Goal: Communication & Community: Answer question/provide support

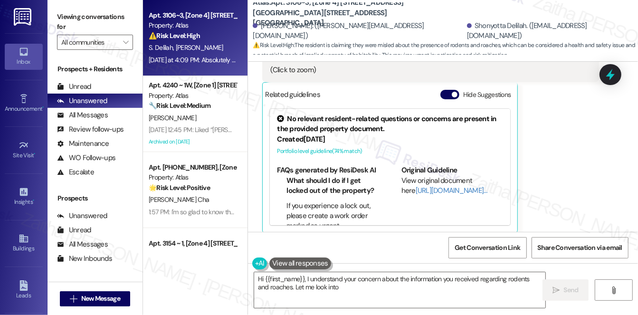
scroll to position [422, 0]
click at [446, 93] on button "Hide Suggestions" at bounding box center [449, 95] width 19 height 9
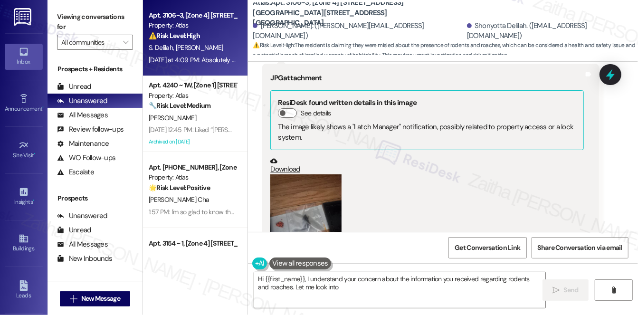
scroll to position [259, 0]
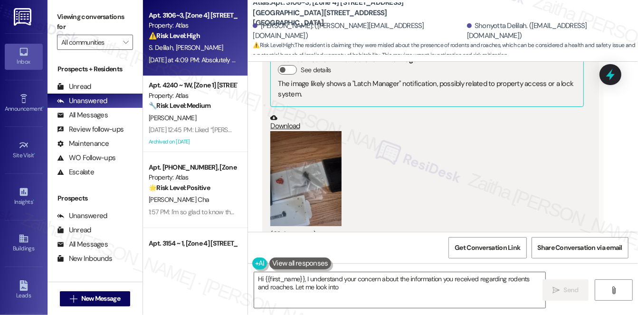
click at [287, 209] on button "Zoom image" at bounding box center [305, 178] width 71 height 95
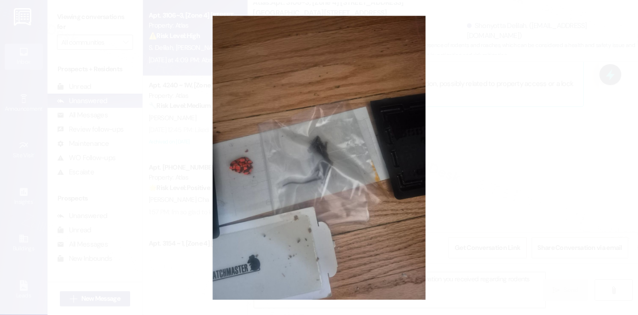
click at [287, 209] on button "Unzoom image" at bounding box center [319, 157] width 638 height 315
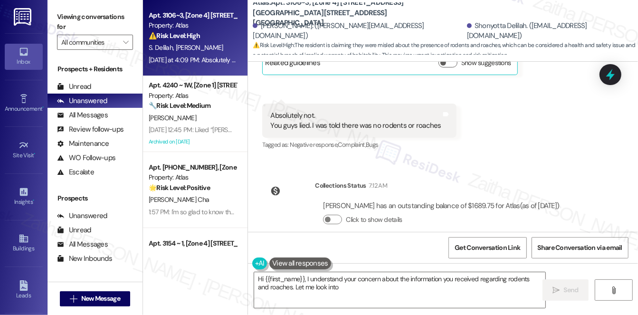
scroll to position [469, 0]
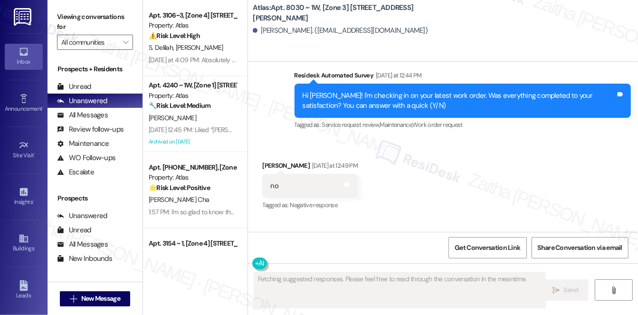
scroll to position [2184, 0]
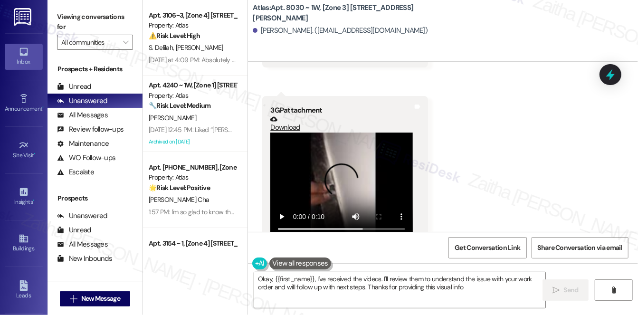
type textarea "Okay, {{first_name}}, I've received the videos. I'll review them to understand …"
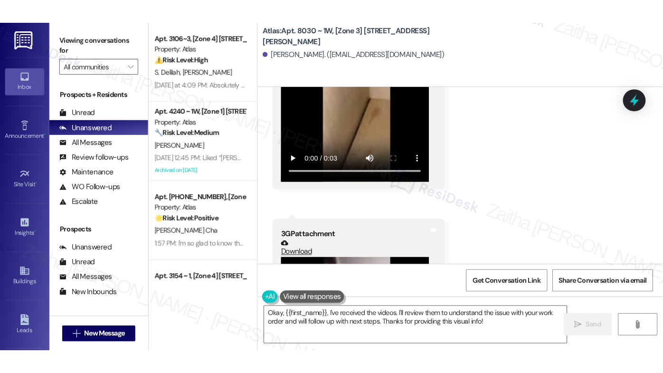
scroll to position [2249, 0]
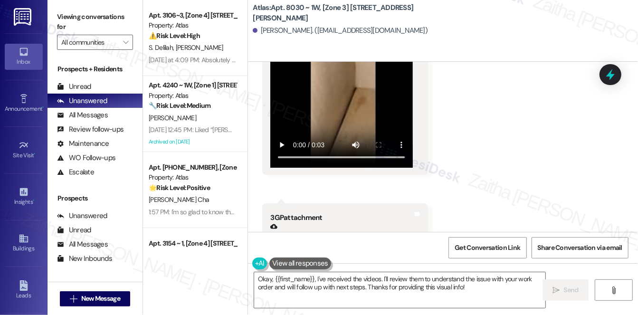
click at [332, 114] on video at bounding box center [341, 114] width 142 height 107
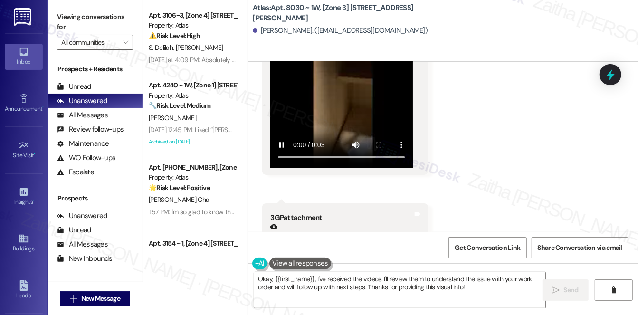
scroll to position [2229, 0]
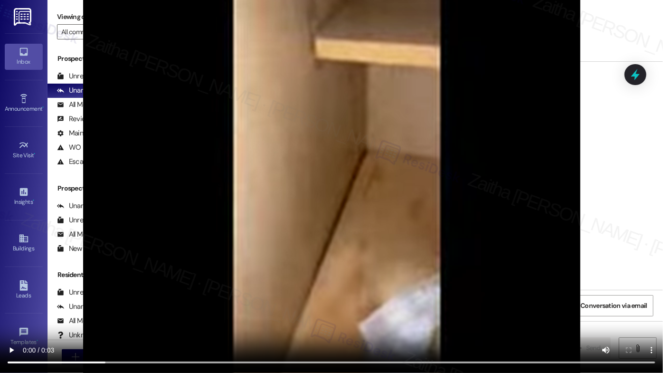
click at [473, 170] on video at bounding box center [331, 186] width 663 height 373
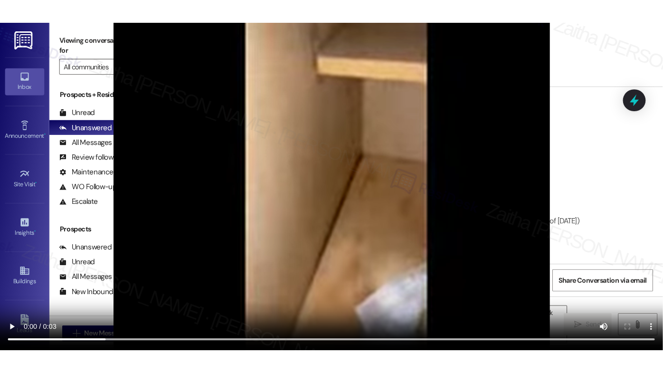
scroll to position [2378, 0]
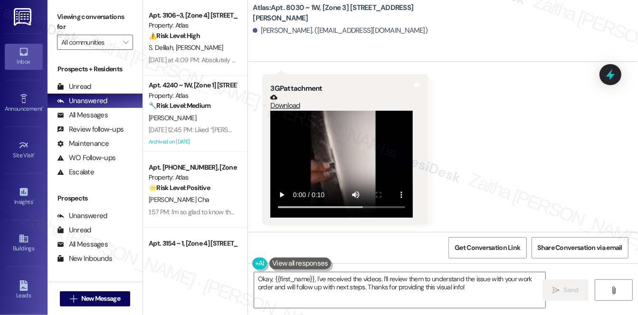
click at [361, 165] on video at bounding box center [341, 164] width 142 height 107
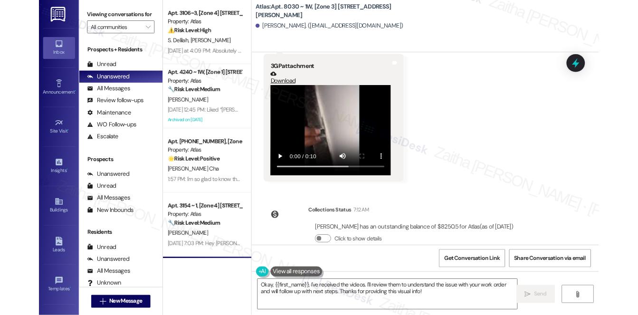
scroll to position [2280, 0]
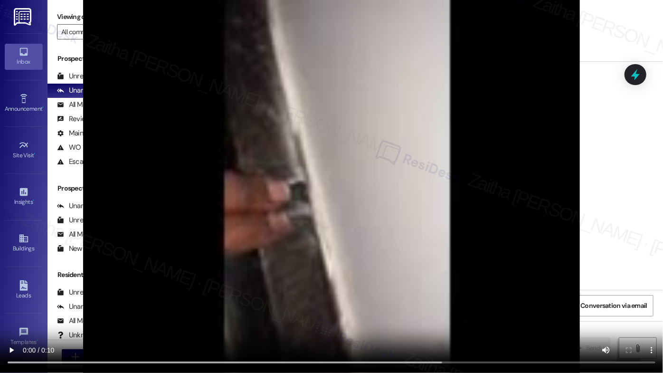
click at [424, 169] on video at bounding box center [331, 186] width 663 height 373
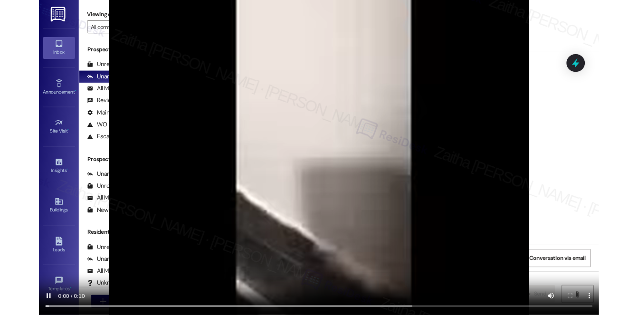
scroll to position [2378, 0]
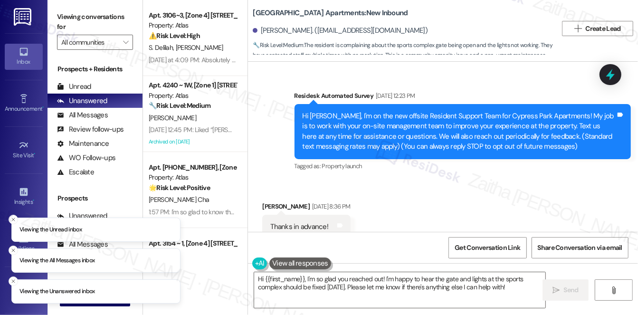
scroll to position [399, 0]
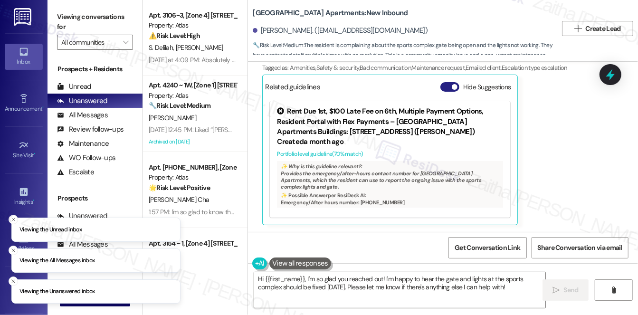
click at [445, 85] on button "Hide Suggestions" at bounding box center [449, 86] width 19 height 9
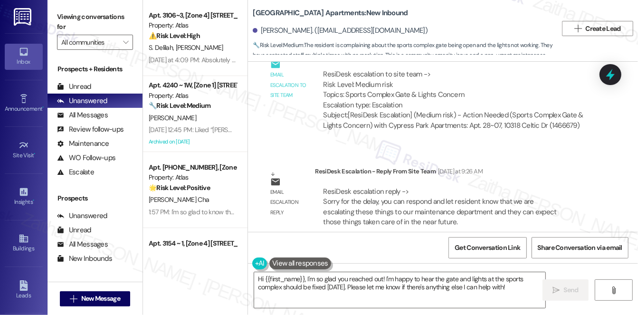
scroll to position [573, 0]
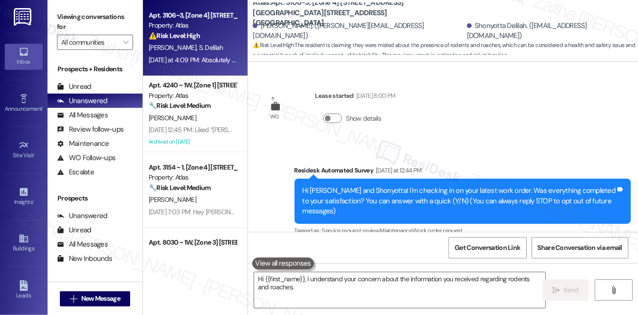
scroll to position [507, 0]
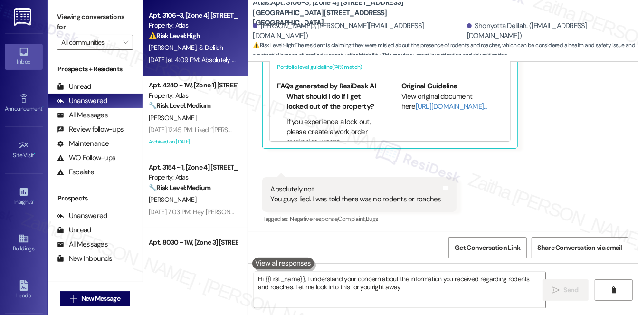
type textarea "Hi {{first_name}}, I understand your concern about the information you received…"
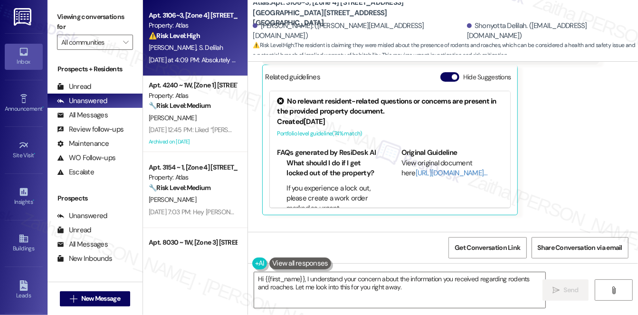
scroll to position [421, 0]
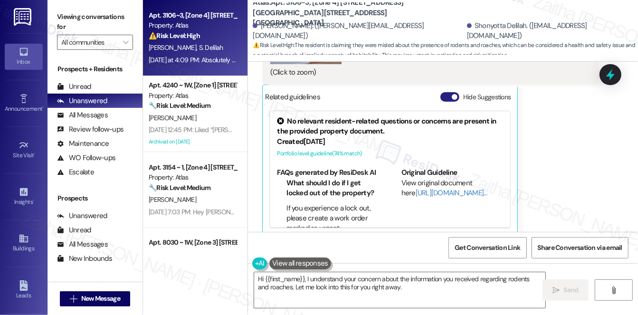
click at [444, 96] on button "Hide Suggestions" at bounding box center [449, 96] width 19 height 9
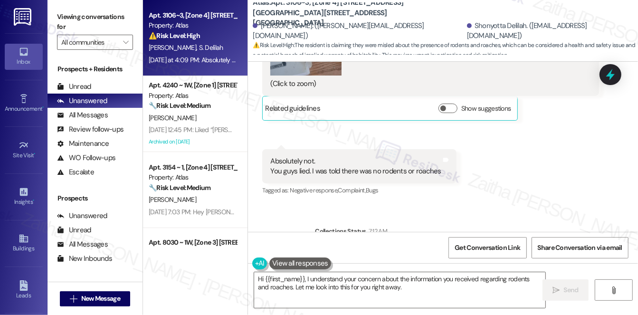
scroll to position [432, 0]
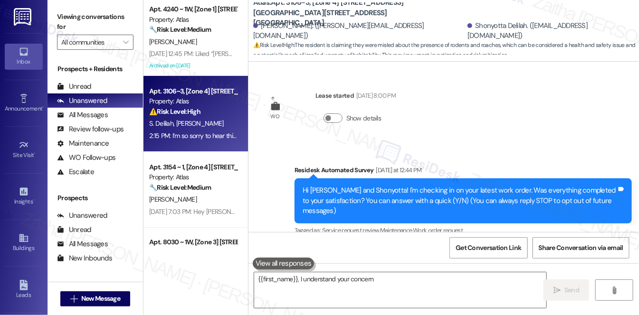
scroll to position [695, 0]
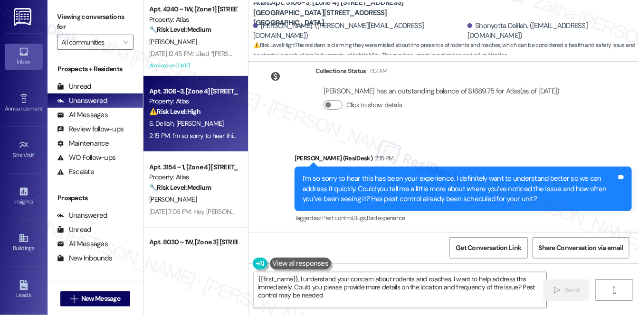
type textarea "{{first_name}}, I understand your concern about rodents and roaches. I want to …"
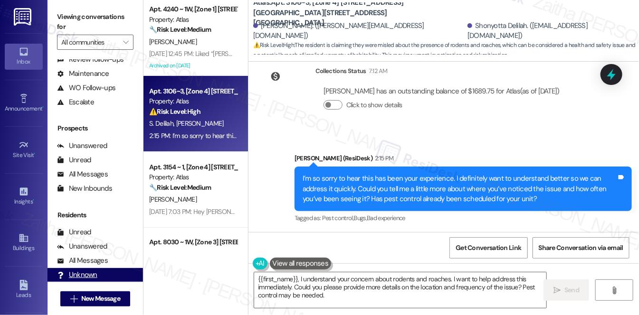
scroll to position [113, 0]
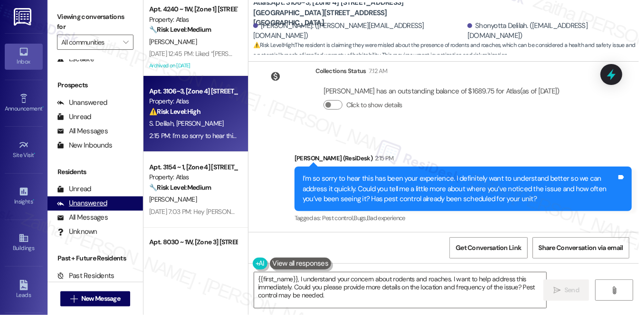
click at [92, 203] on div "Unanswered" at bounding box center [82, 204] width 50 height 10
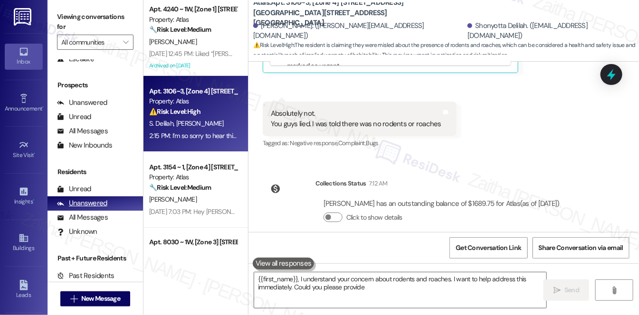
scroll to position [507, 0]
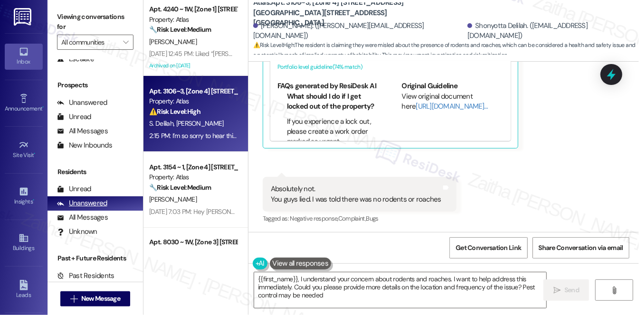
type textarea "{{first_name}}, I understand your concern about rodents and roaches. I want to …"
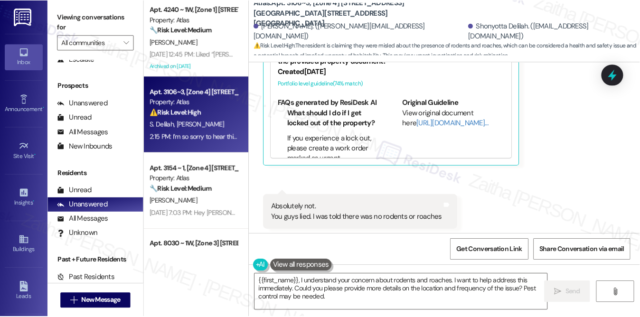
scroll to position [464, 0]
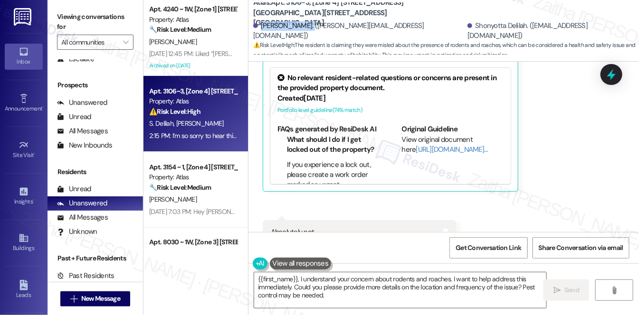
drag, startPoint x: 260, startPoint y: 27, endPoint x: 303, endPoint y: 27, distance: 42.7
click at [303, 27] on div "Shantel Liggins. (shantel.liggins74@gmail.com)" at bounding box center [359, 31] width 212 height 20
copy div "Shantel Liggins"
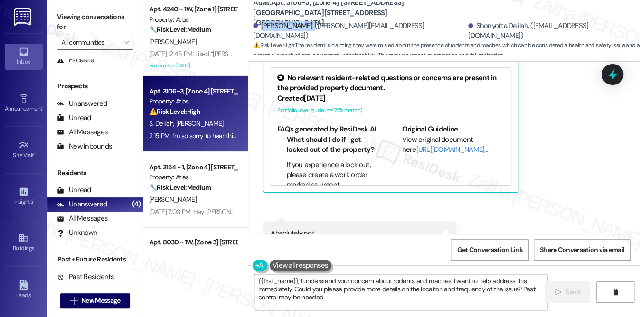
scroll to position [112, 0]
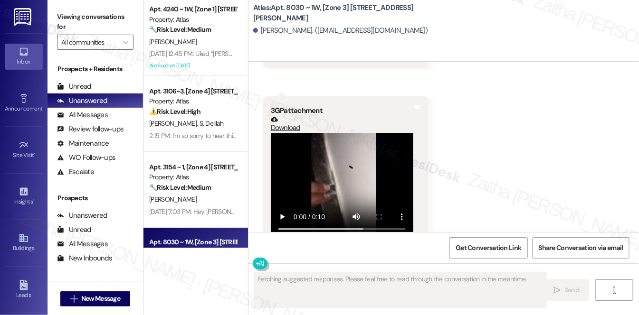
scroll to position [2366, 0]
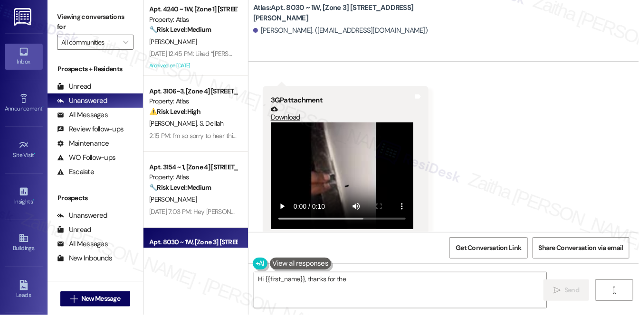
type textarea "Hi {{first_name}}, thanks for the videos"
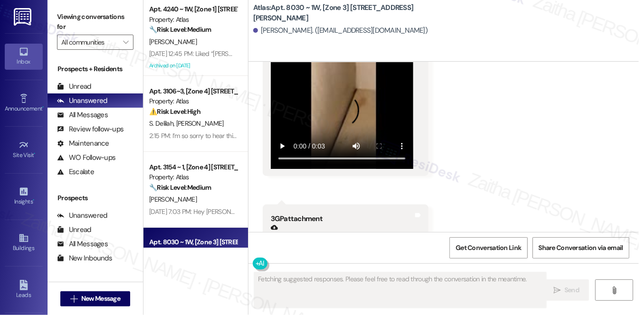
scroll to position [2270, 0]
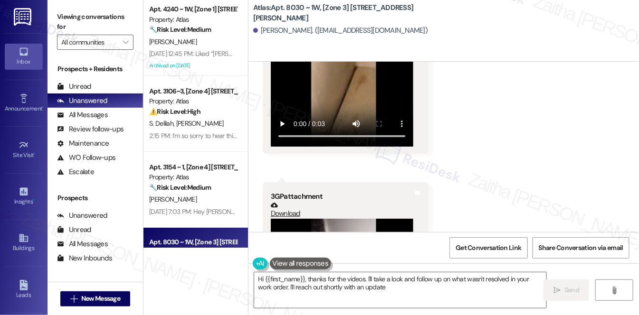
type textarea "Hi {{first_name}}, thanks for the videos. I'll take a look and follow up on wha…"
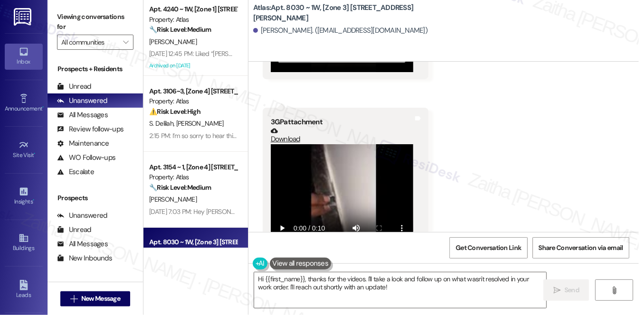
scroll to position [2325, 0]
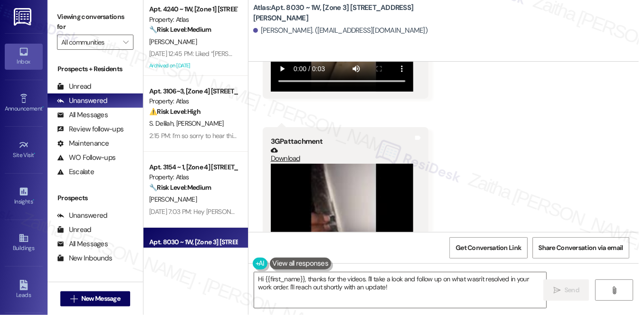
click at [353, 190] on video at bounding box center [342, 217] width 142 height 107
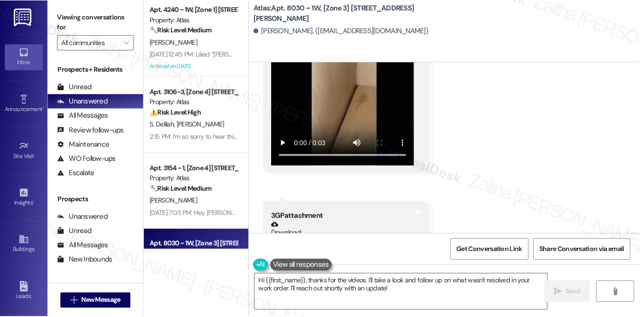
scroll to position [2239, 0]
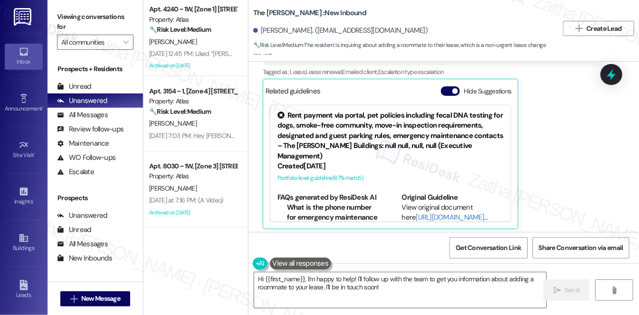
scroll to position [190, 0]
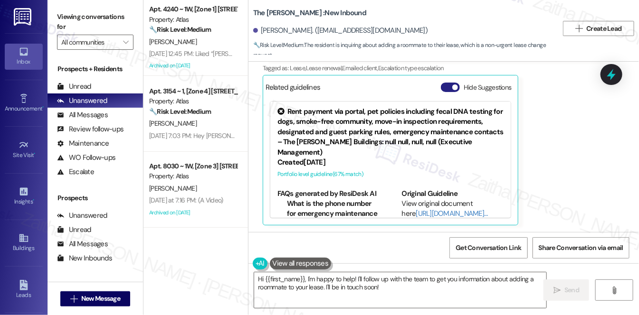
click at [447, 87] on button "Hide Suggestions" at bounding box center [450, 87] width 19 height 9
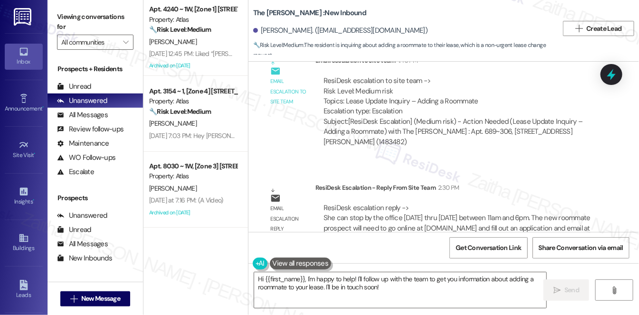
scroll to position [379, 0]
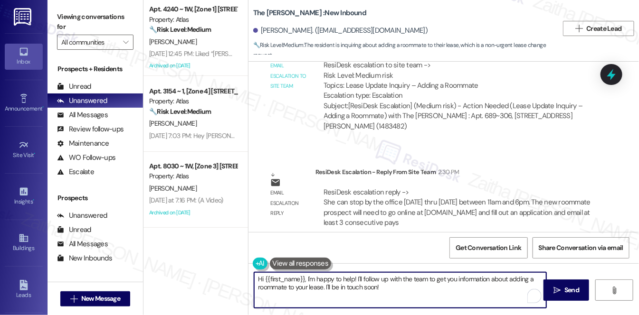
drag, startPoint x: 300, startPoint y: 284, endPoint x: 398, endPoint y: 289, distance: 97.9
click at [398, 289] on textarea "Hi {{first_name}}, I'm happy to help! I'll follow up with the team to get you i…" at bounding box center [400, 291] width 292 height 36
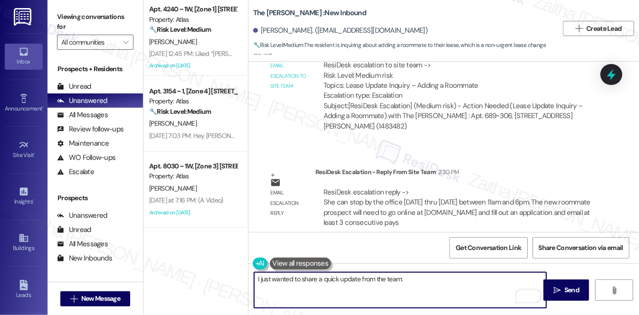
paste textarea "You’re welcome to stop by the office Monday through Friday between 11:00 AM and…"
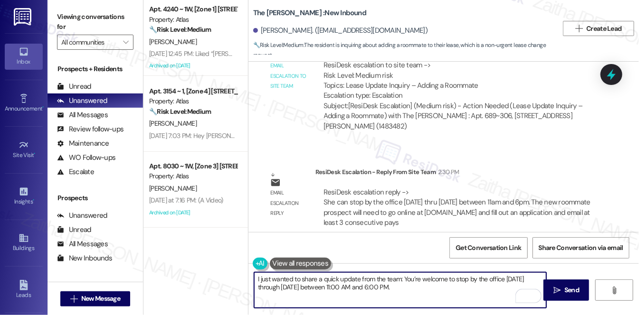
paste textarea "For your new roommate prospect, they’ll need to go online to livewesley.com to …"
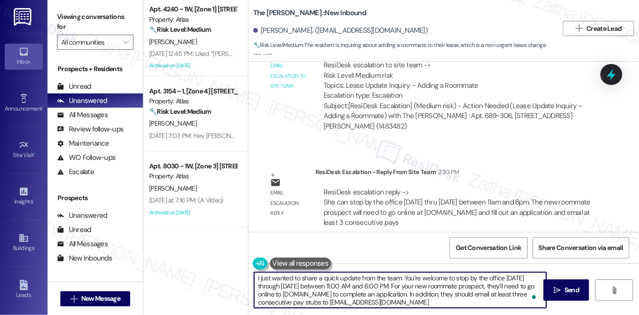
scroll to position [0, 0]
type textarea "I just wanted to share a quick update from the team: You’re welcome to stop by …"
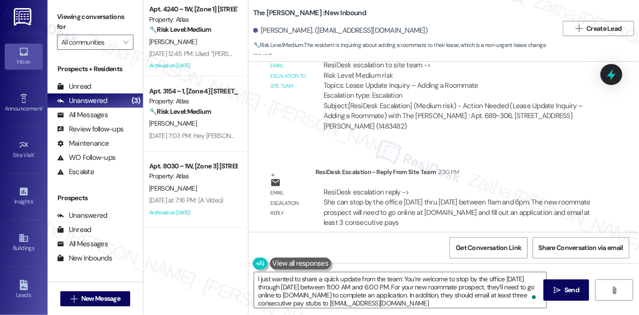
drag, startPoint x: 326, startPoint y: 286, endPoint x: 521, endPoint y: 155, distance: 235.8
click at [521, 160] on div "Email escalation reply ResiDesk Escalation - Reply From Site Team 2:30 PM ResiD…" at bounding box center [431, 201] width 351 height 83
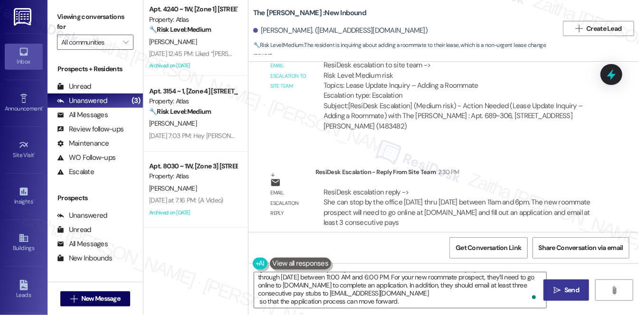
click at [561, 288] on span " Send" at bounding box center [566, 290] width 30 height 10
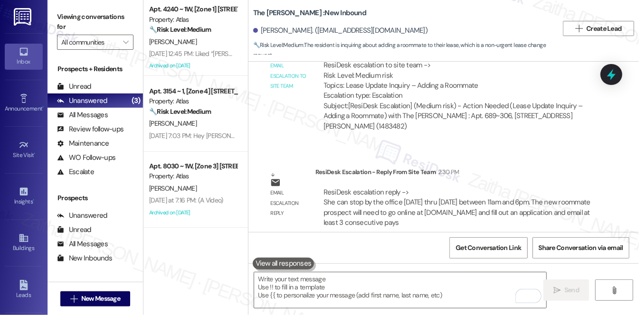
scroll to position [0, 0]
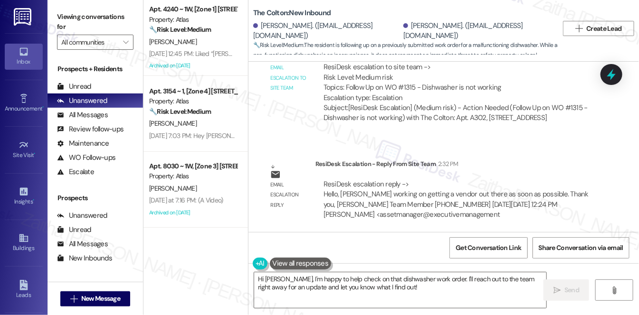
scroll to position [352, 0]
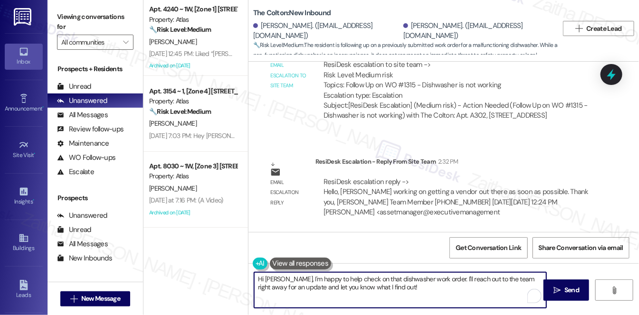
drag, startPoint x: 262, startPoint y: 278, endPoint x: 416, endPoint y: 290, distance: 154.8
click at [416, 290] on textarea "Hi [PERSON_NAME], I'm happy to help check on that dishwasher work order. I'll r…" at bounding box center [400, 291] width 292 height 36
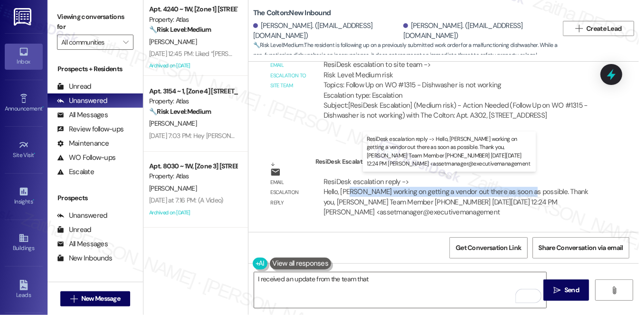
drag, startPoint x: 348, startPoint y: 189, endPoint x: 519, endPoint y: 190, distance: 170.5
click at [519, 190] on div "ResiDesk escalation reply -> Hello, [PERSON_NAME] working on getting a vendor o…" at bounding box center [455, 197] width 265 height 40
copy div "working on getting a vendor out there as soon as possible."
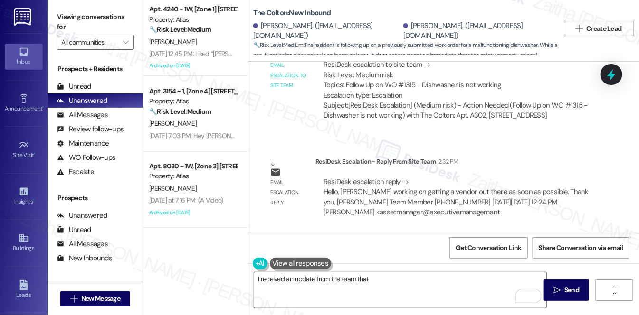
click at [389, 279] on textarea "I received an update from the team that" at bounding box center [400, 291] width 292 height 36
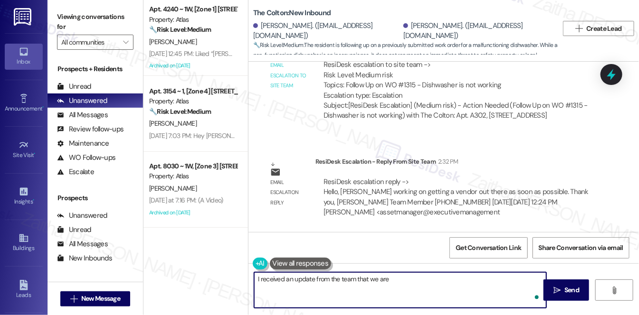
paste textarea "working on getting a vendor out there as soon as possible."
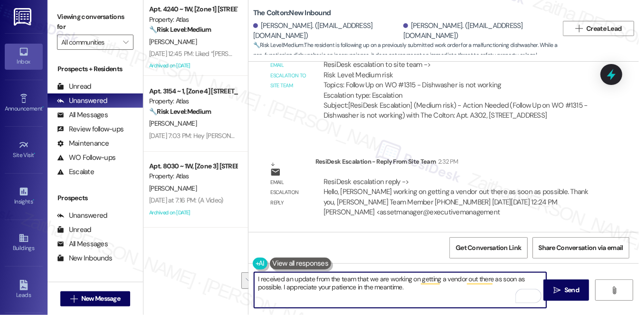
drag, startPoint x: 258, startPoint y: 279, endPoint x: 424, endPoint y: 288, distance: 166.5
click at [424, 288] on textarea "I received an update from the team that we are working on getting a vendor out …" at bounding box center [400, 291] width 292 height 36
type textarea "I"
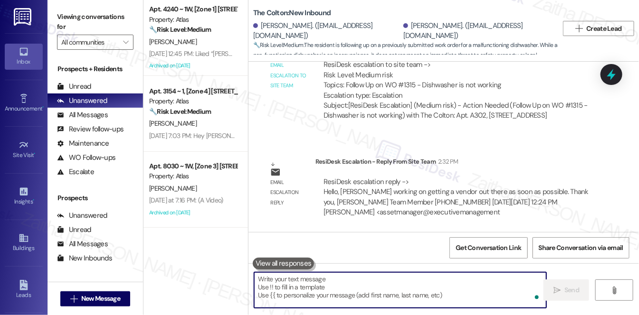
paste textarea "I received an update from our team — we’re working on getting a vendor out ther…"
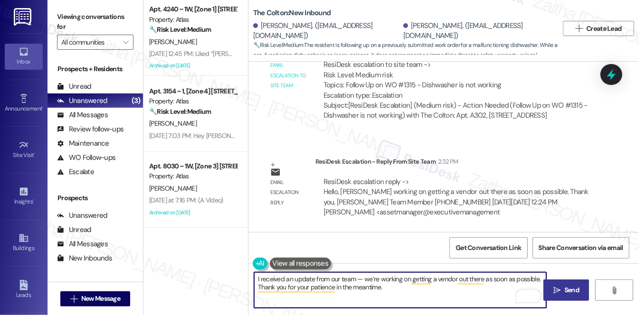
type textarea "I received an update from our team — we’re working on getting a vendor out ther…"
click at [564, 286] on span "Send" at bounding box center [571, 290] width 15 height 10
